Goal: Task Accomplishment & Management: Use online tool/utility

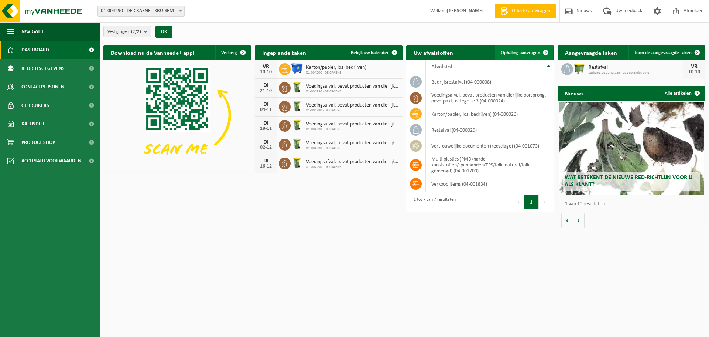
click at [529, 56] on link "Ophaling aanvragen" at bounding box center [524, 52] width 58 height 15
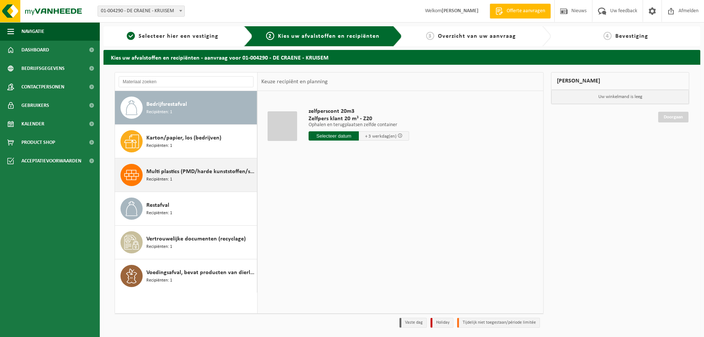
click at [179, 173] on span "Multi plastics (PMD/harde kunststoffen/spanbanden/EPS/folie naturel/folie gemen…" at bounding box center [200, 171] width 109 height 9
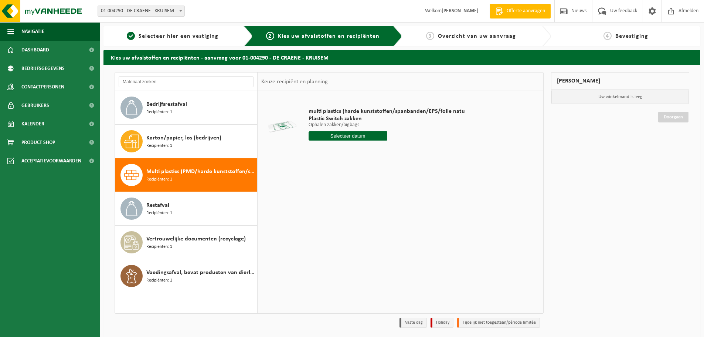
click at [340, 137] on input "text" at bounding box center [348, 135] width 78 height 9
click at [348, 134] on input "text" at bounding box center [348, 135] width 78 height 9
click at [331, 217] on div "21" at bounding box center [328, 213] width 13 height 12
type input "Van 2025-10-21"
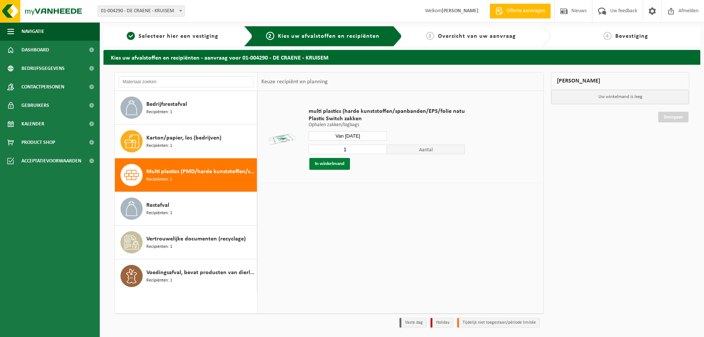
click at [343, 165] on button "In winkelmand" at bounding box center [329, 164] width 41 height 12
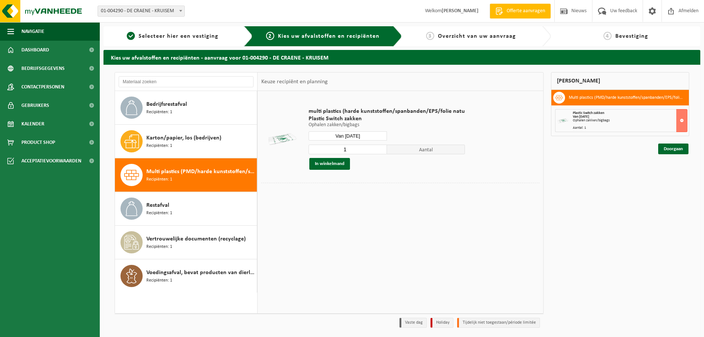
click at [355, 147] on input "1" at bounding box center [348, 149] width 78 height 10
click at [682, 120] on button at bounding box center [681, 120] width 11 height 23
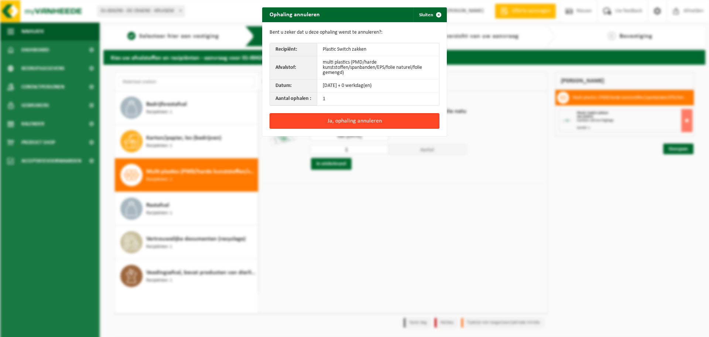
click at [359, 120] on button "Ja, ophaling annuleren" at bounding box center [355, 121] width 170 height 16
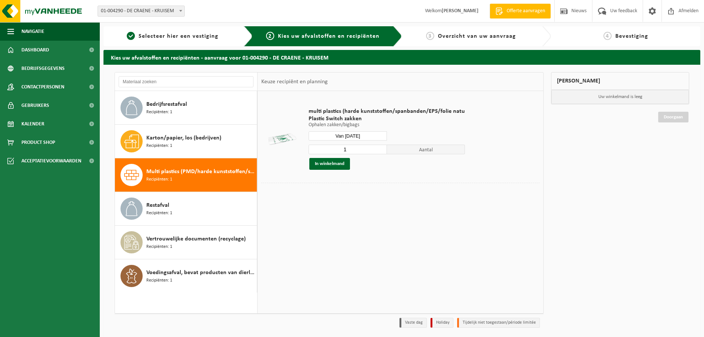
click at [355, 149] on input "1" at bounding box center [348, 149] width 78 height 10
click at [354, 149] on input "1" at bounding box center [348, 149] width 78 height 10
type input "7"
click at [346, 164] on button "In winkelmand" at bounding box center [329, 164] width 41 height 12
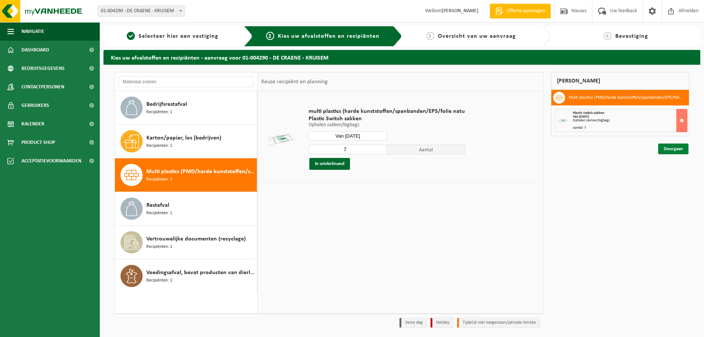
click at [677, 151] on link "Doorgaan" at bounding box center [673, 148] width 30 height 11
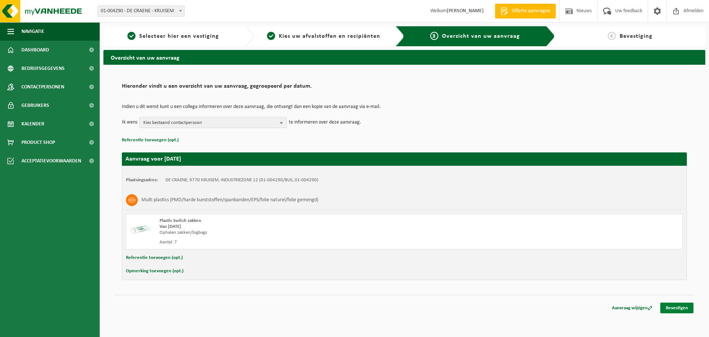
click at [681, 311] on link "Bevestigen" at bounding box center [677, 307] width 33 height 11
